Goal: Information Seeking & Learning: Learn about a topic

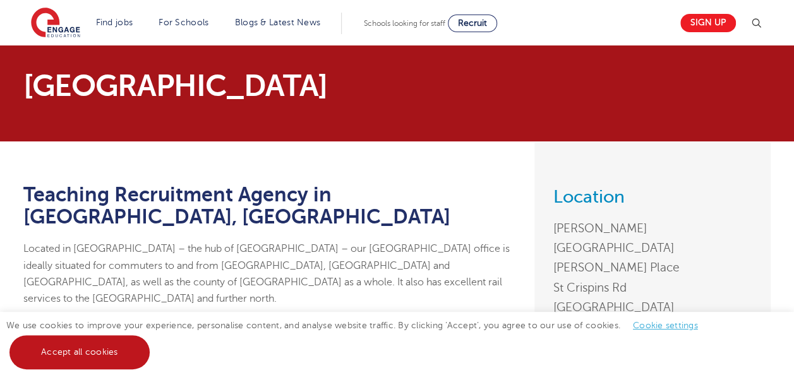
click at [107, 351] on link "Accept all cookies" at bounding box center [79, 353] width 140 height 34
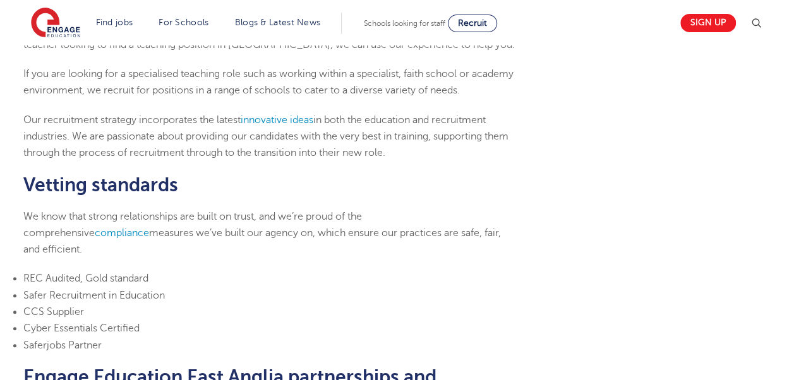
scroll to position [46, 0]
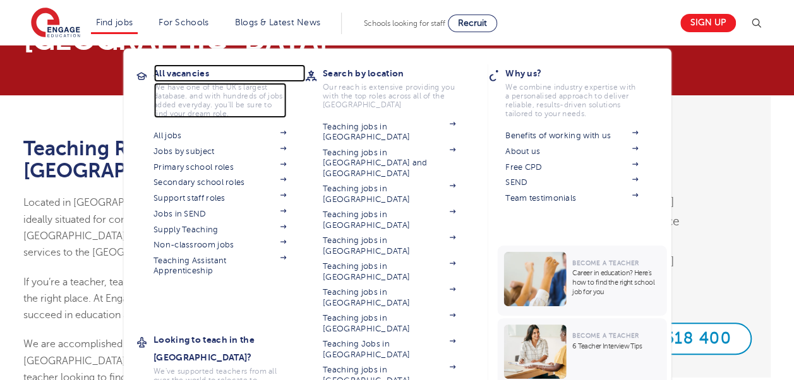
click at [208, 73] on h3 "All vacancies" at bounding box center [230, 73] width 152 height 18
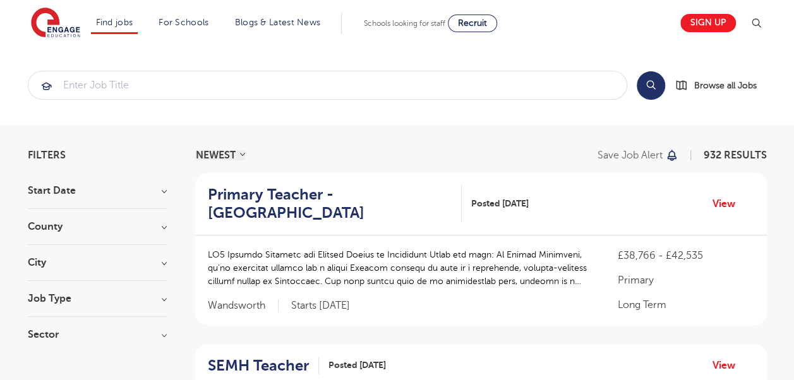
click at [70, 155] on div "Filters" at bounding box center [97, 155] width 139 height 10
click at [214, 159] on select "NEWEST OLDEST" at bounding box center [220, 155] width 50 height 10
click at [652, 93] on button "Search" at bounding box center [651, 85] width 28 height 28
click at [715, 87] on span "Browse all Jobs" at bounding box center [726, 85] width 63 height 15
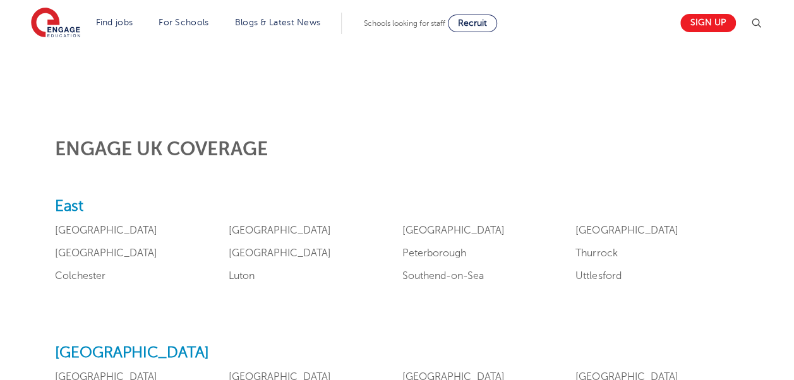
scroll to position [463, 0]
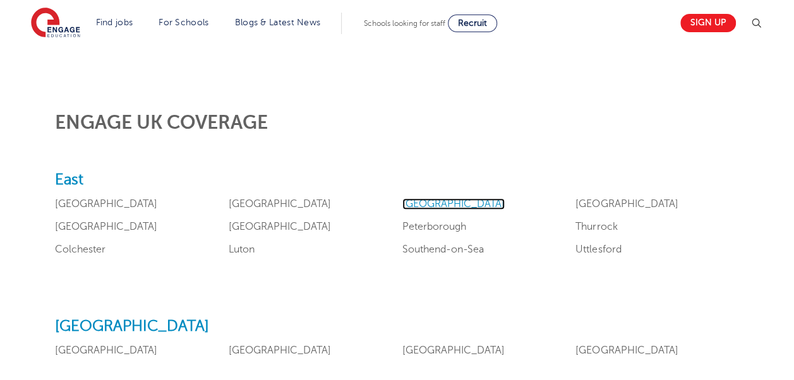
click at [421, 207] on link "[GEOGRAPHIC_DATA]" at bounding box center [454, 203] width 102 height 11
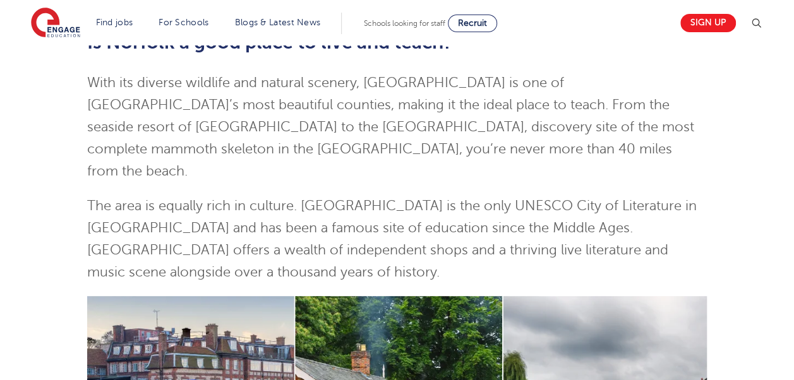
scroll to position [52, 0]
